Goal: Information Seeking & Learning: Check status

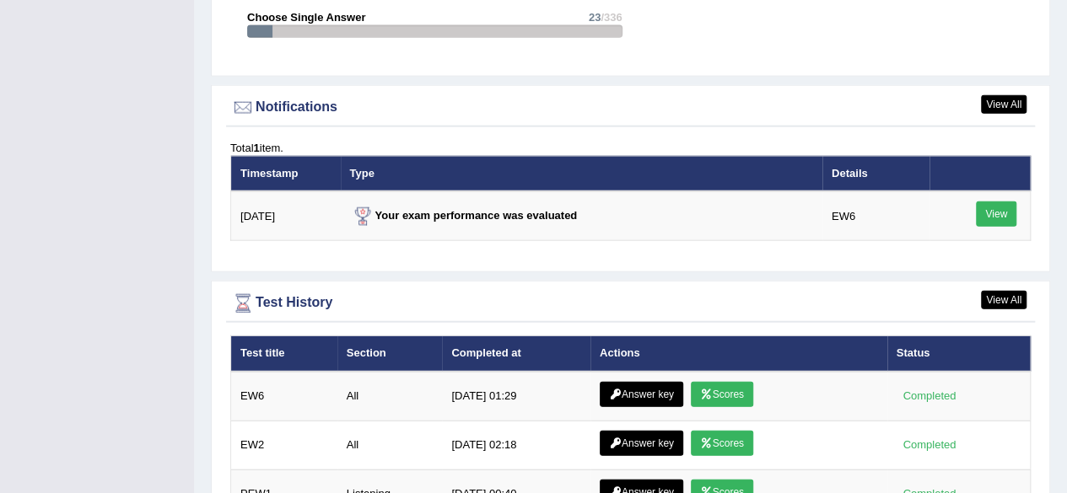
scroll to position [2164, 0]
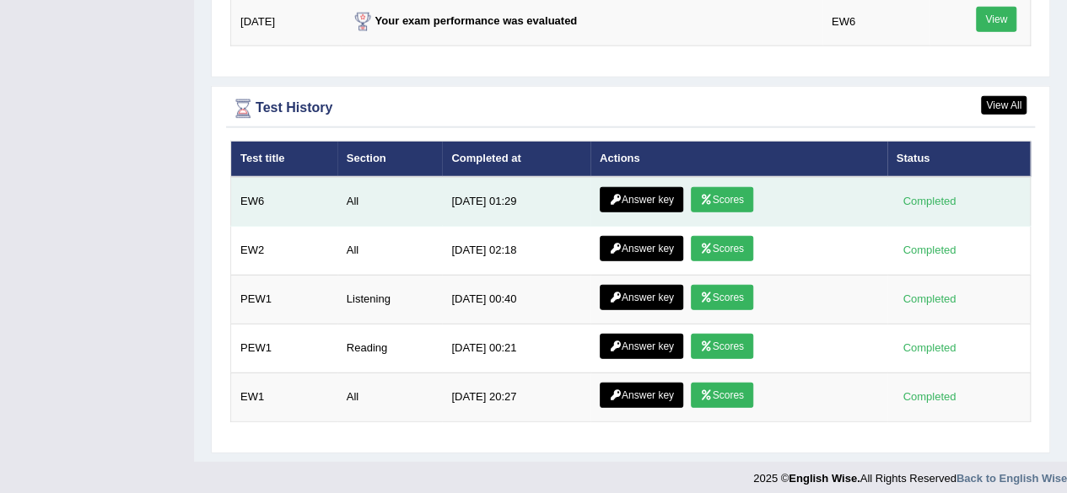
click at [719, 191] on link "Scores" at bounding box center [722, 199] width 62 height 25
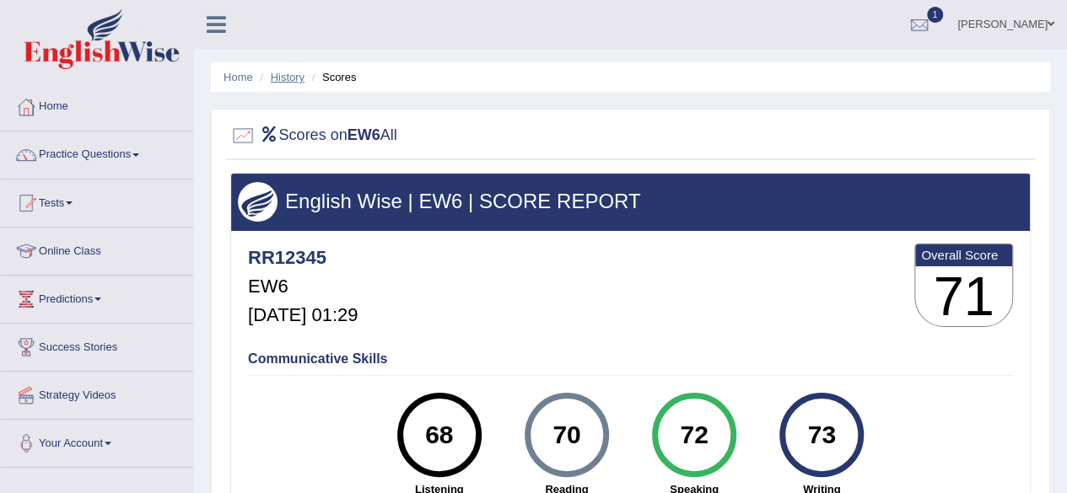
click at [285, 79] on link "History" at bounding box center [288, 77] width 34 height 13
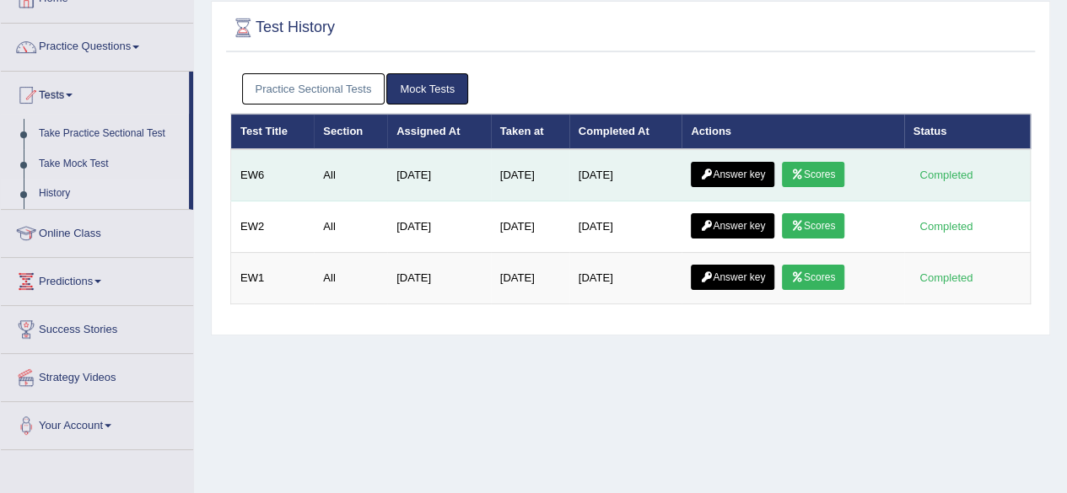
click at [732, 179] on link "Answer key" at bounding box center [732, 174] width 83 height 25
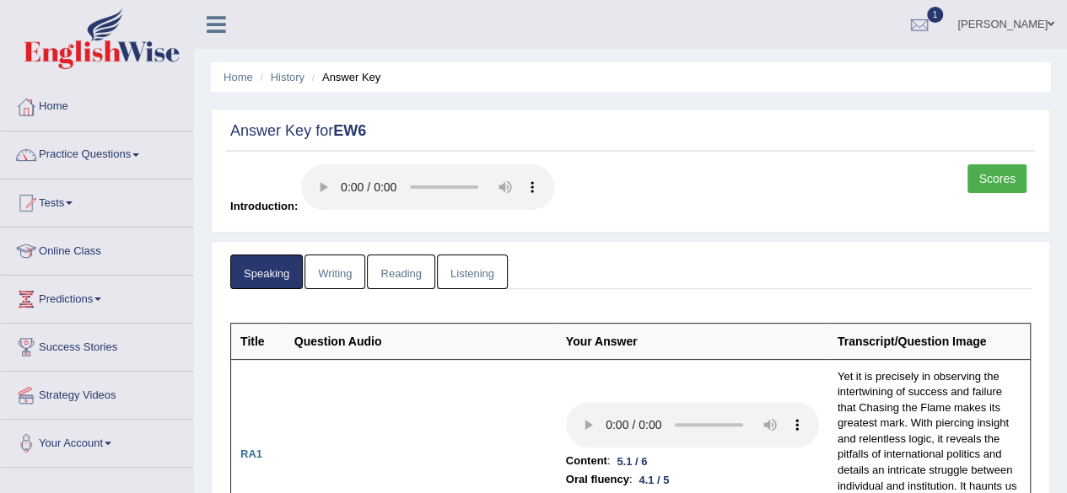
click at [335, 272] on link "Writing" at bounding box center [334, 272] width 61 height 35
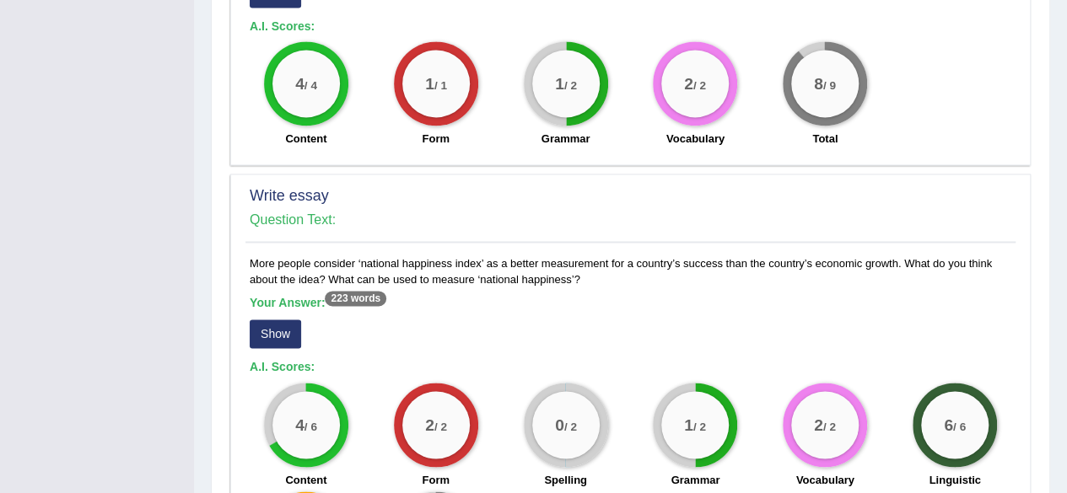
scroll to position [1218, 0]
click at [283, 320] on button "Show" at bounding box center [275, 334] width 51 height 29
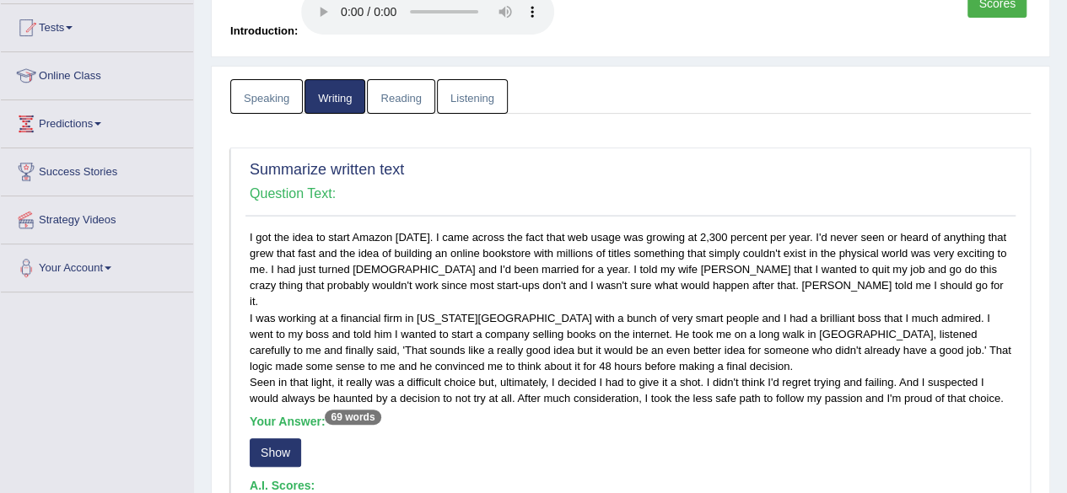
scroll to position [0, 0]
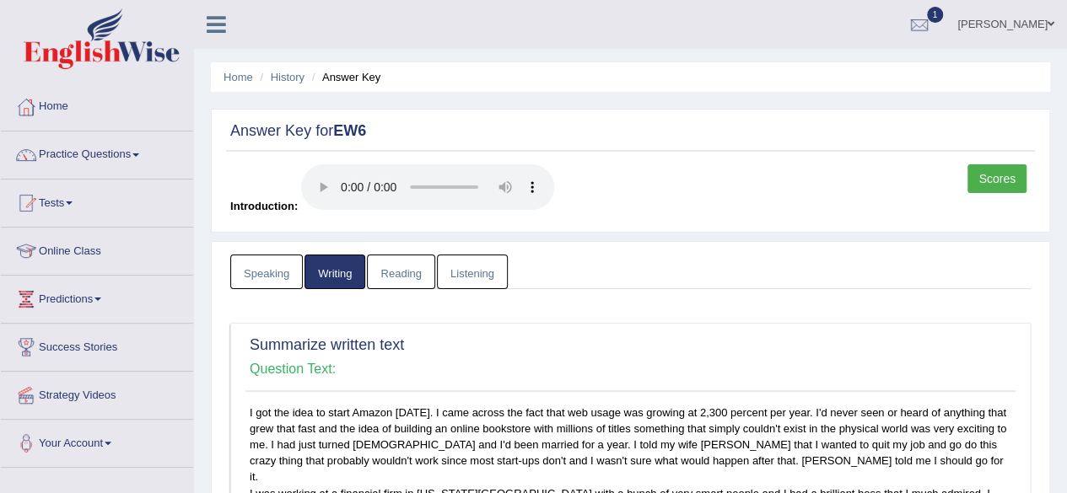
click at [420, 268] on link "Reading" at bounding box center [400, 272] width 67 height 35
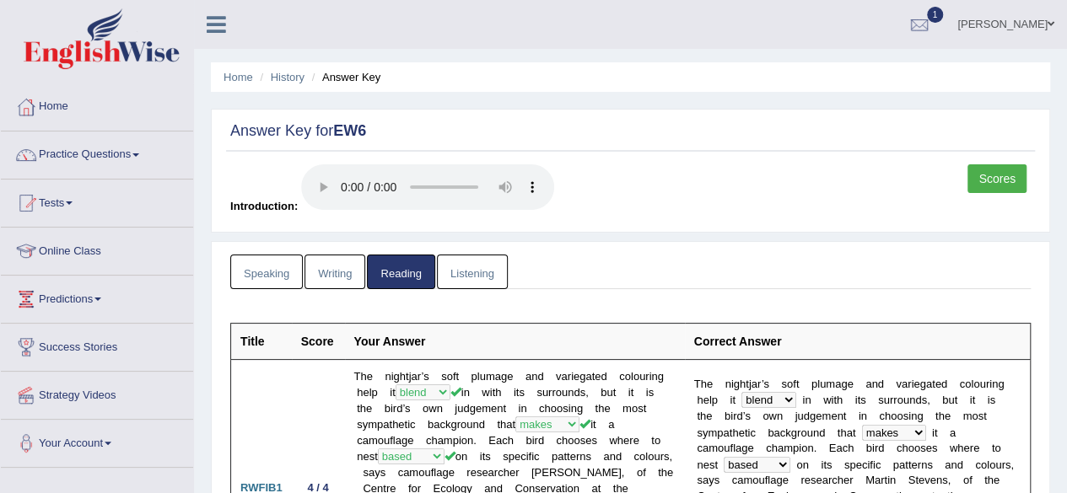
click at [482, 263] on link "Listening" at bounding box center [472, 272] width 71 height 35
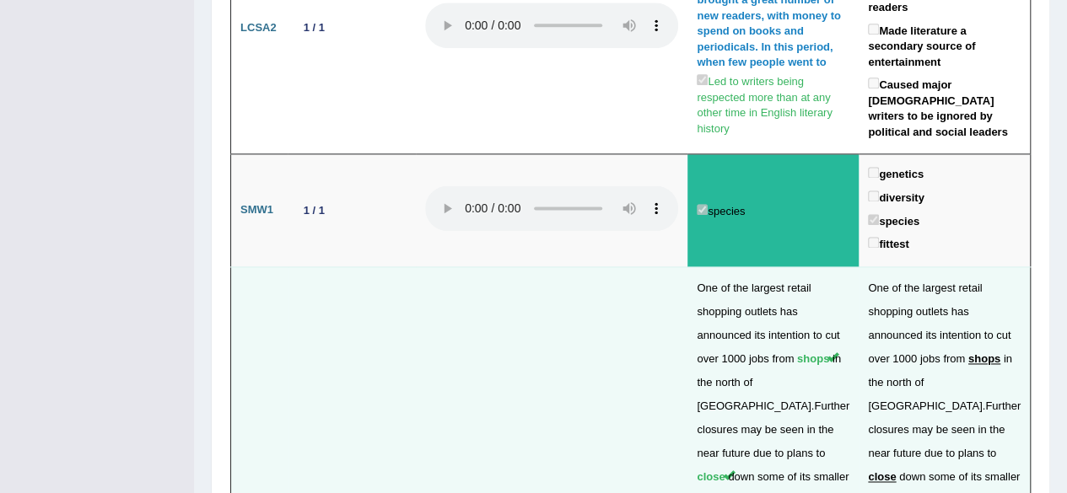
scroll to position [4249, 0]
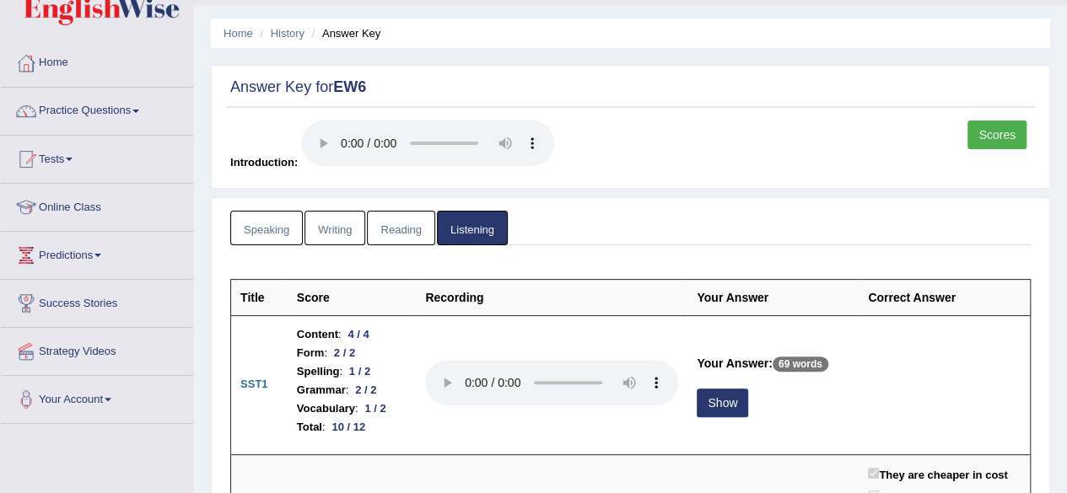
scroll to position [0, 0]
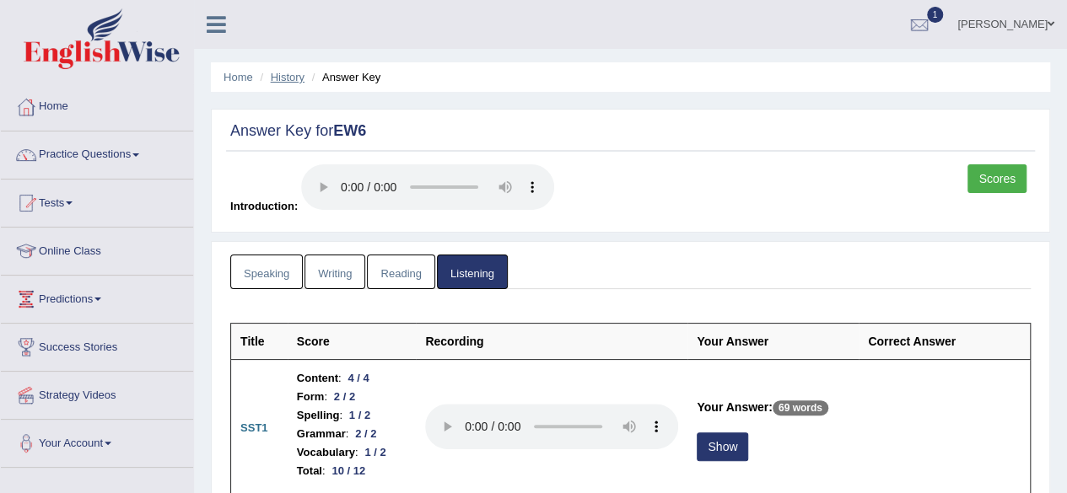
click at [278, 73] on link "History" at bounding box center [288, 77] width 34 height 13
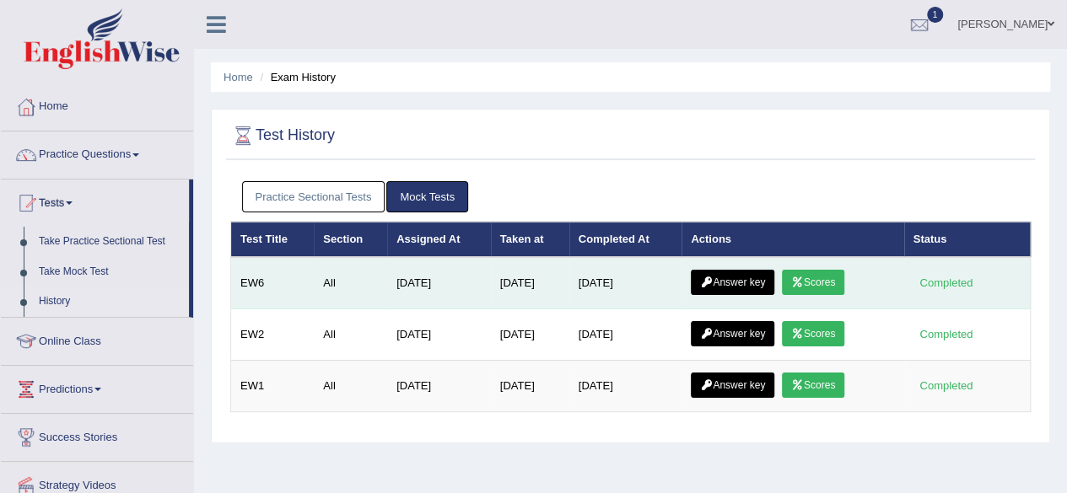
click at [830, 285] on link "Scores" at bounding box center [813, 282] width 62 height 25
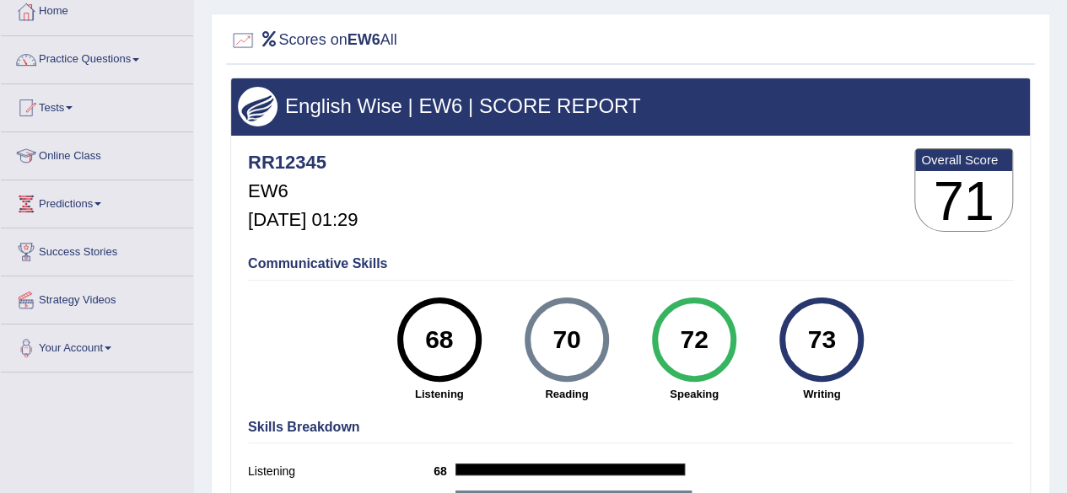
scroll to position [96, 0]
